Goal: Find specific page/section

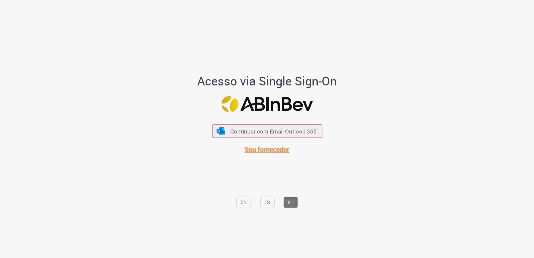
click at [255, 150] on span "Sou fornecedor" at bounding box center [267, 149] width 45 height 9
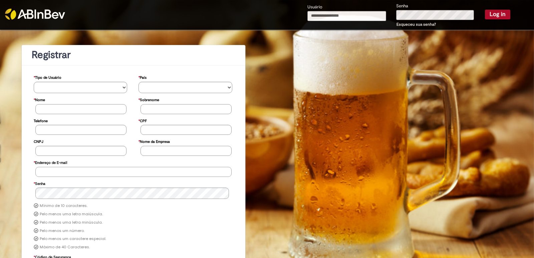
type input "**********"
click at [491, 14] on button "Log in" at bounding box center [497, 14] width 25 height 9
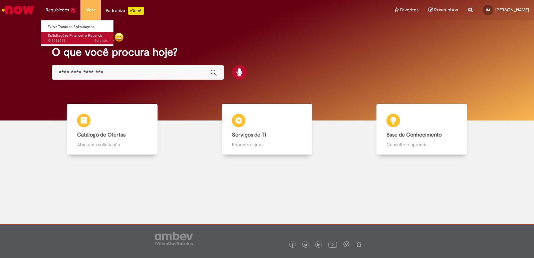
click at [61, 38] on span "5d atrás 5 dias atrás R13452593" at bounding box center [78, 40] width 60 height 5
